Goal: Task Accomplishment & Management: Complete application form

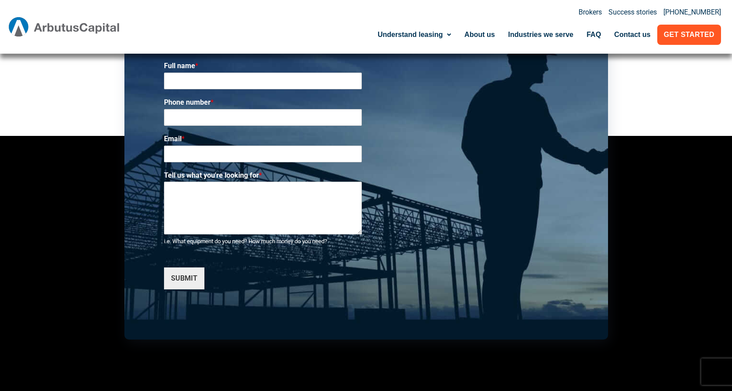
scroll to position [3561, 0]
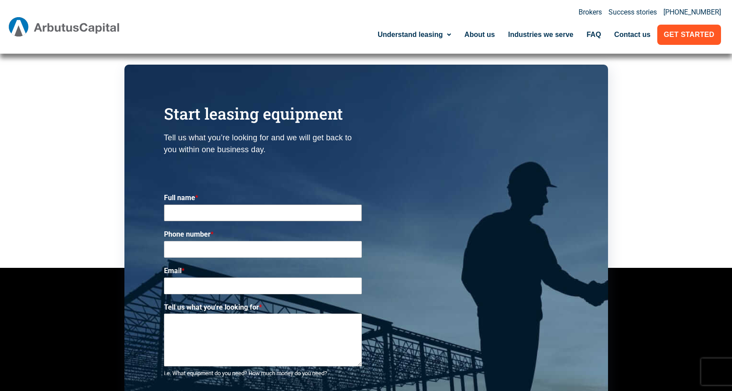
click at [194, 204] on input "Full name *" at bounding box center [263, 212] width 198 height 17
type input "[PERSON_NAME]"
drag, startPoint x: 192, startPoint y: 212, endPoint x: 175, endPoint y: 208, distance: 16.9
click at [192, 241] on input "Phone number *" at bounding box center [263, 249] width 198 height 17
type input "6046305737"
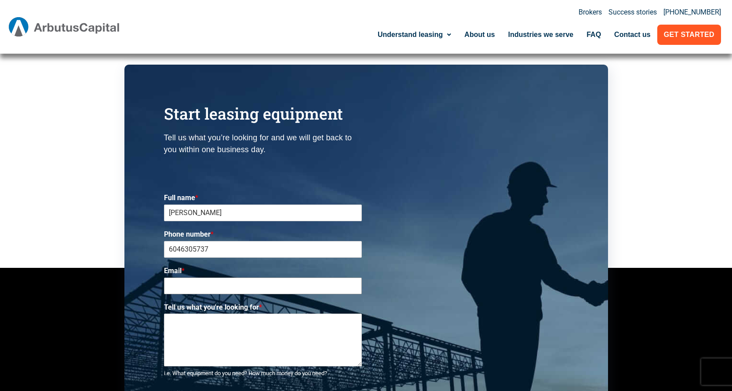
drag, startPoint x: 175, startPoint y: 259, endPoint x: 190, endPoint y: 253, distance: 16.2
click at [176, 277] on input "Email *" at bounding box center [263, 285] width 198 height 17
type input "[EMAIL_ADDRESS][DOMAIN_NAME]"
click at [232, 313] on textarea "Tell us what you're looking for *" at bounding box center [263, 339] width 198 height 53
type textarea "Do you lease pos systems?"
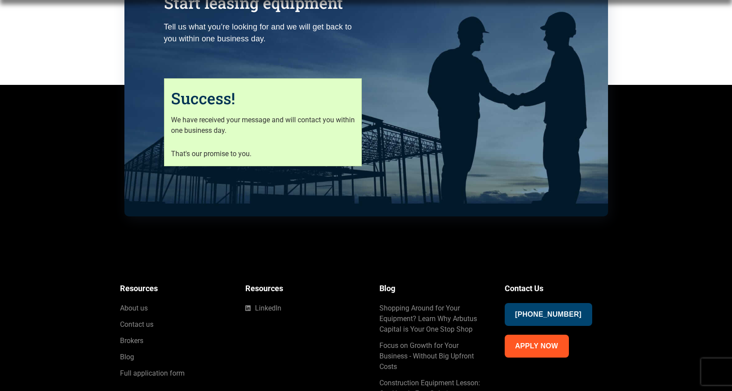
scroll to position [3673, 0]
